Goal: Navigation & Orientation: Go to known website

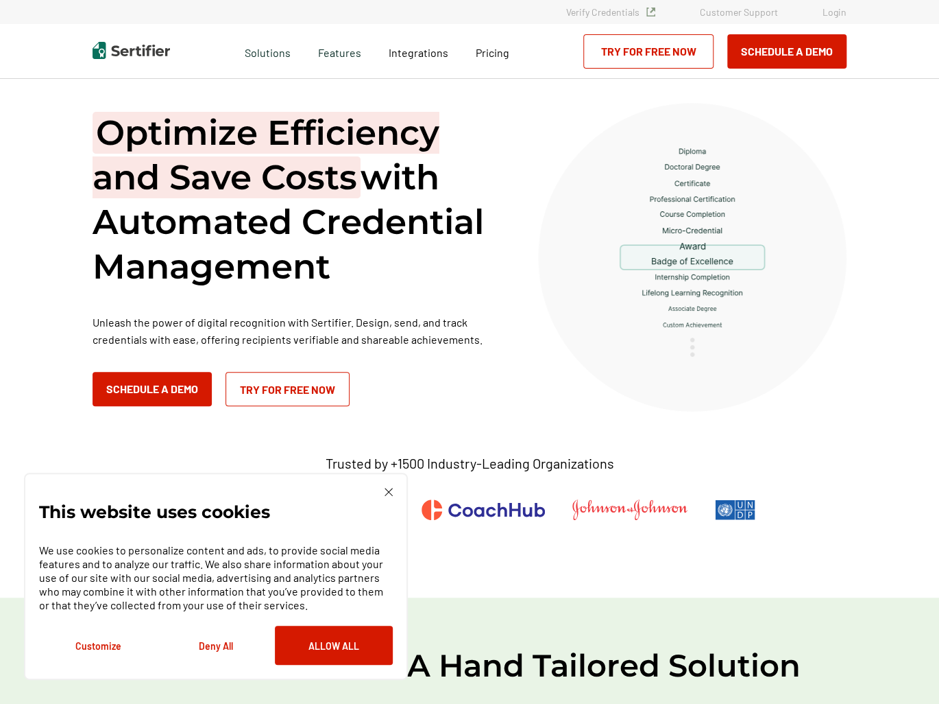
click at [837, 12] on link "Login" at bounding box center [835, 12] width 24 height 12
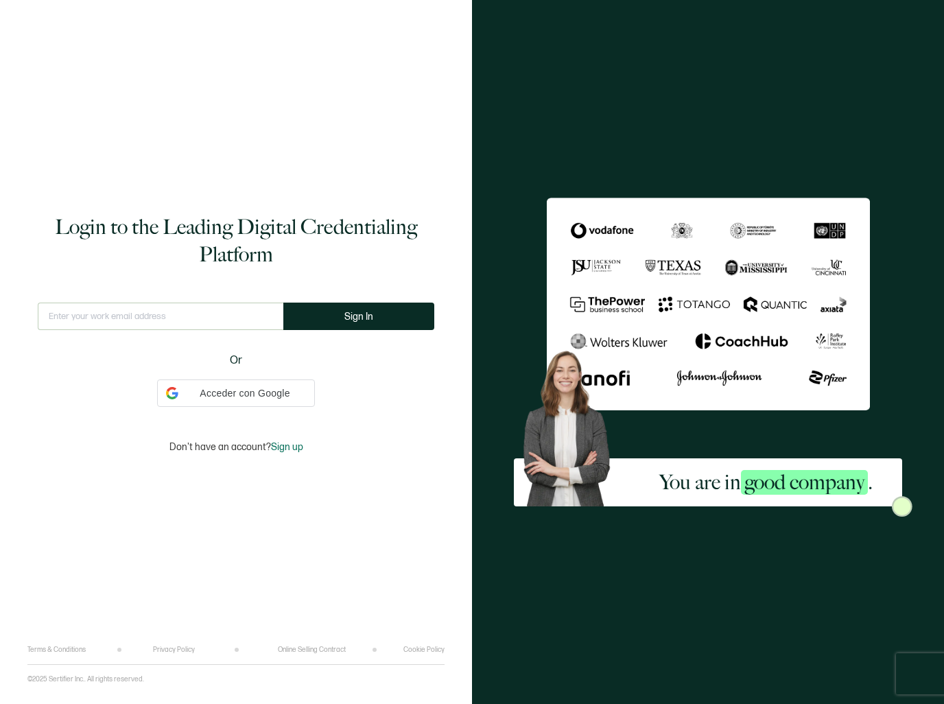
click at [152, 316] on input "text" at bounding box center [160, 315] width 245 height 27
